Goal: Navigation & Orientation: Find specific page/section

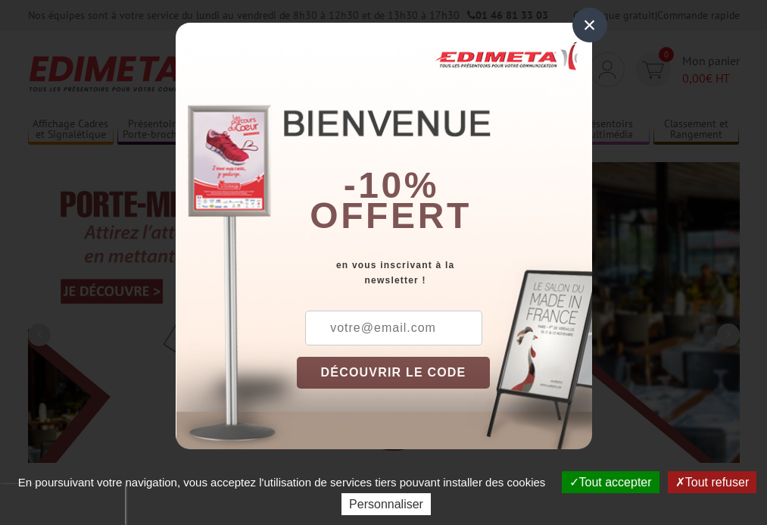
click at [608, 482] on button "Tout accepter" at bounding box center [611, 482] width 98 height 22
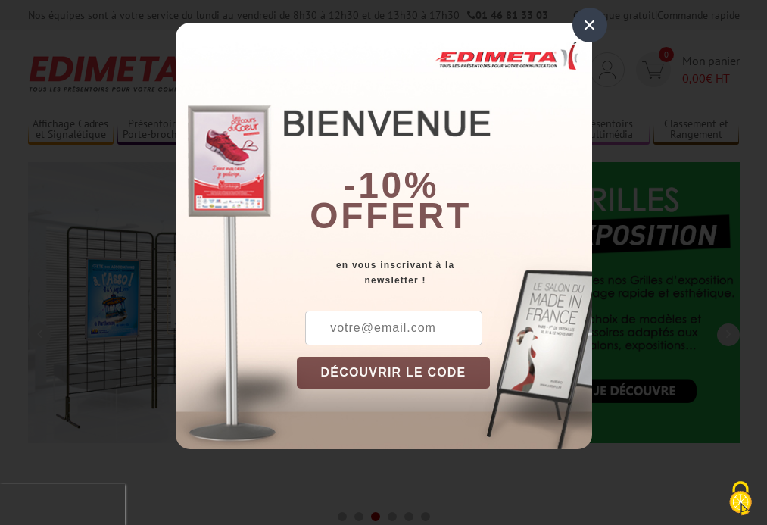
click at [589, 25] on div "×" at bounding box center [590, 25] width 35 height 35
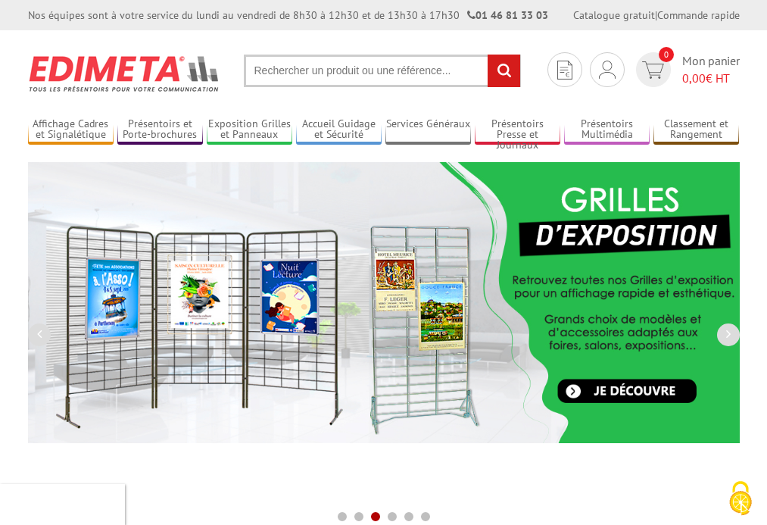
click at [0, 0] on div "Nos équipes sont à votre service du lundi au vendredi de 8h30 à 12h30 et de 13h…" at bounding box center [383, 15] width 767 height 30
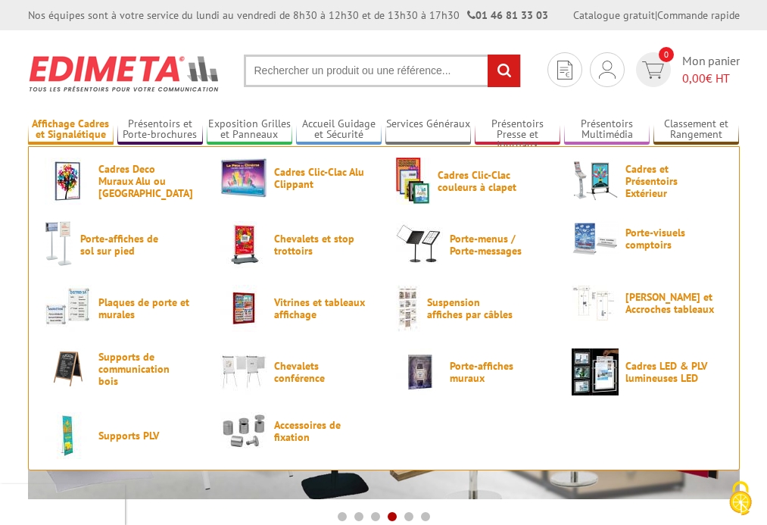
click at [70, 130] on link "Affichage Cadres et Signalétique" at bounding box center [71, 129] width 86 height 25
